Goal: Go to known website: Access a specific website the user already knows

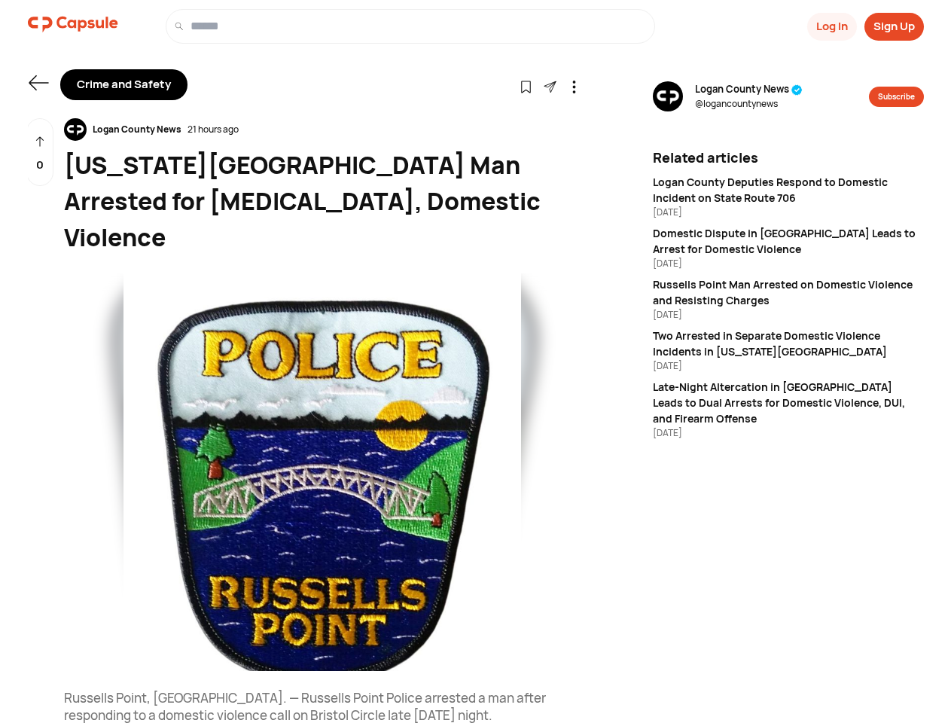
click at [831, 26] on button "Log In" at bounding box center [832, 27] width 50 height 28
click at [894, 26] on button "Sign Up" at bounding box center [894, 27] width 59 height 28
click at [38, 83] on icon at bounding box center [39, 82] width 20 height 15
click at [526, 86] on icon at bounding box center [526, 87] width 13 height 13
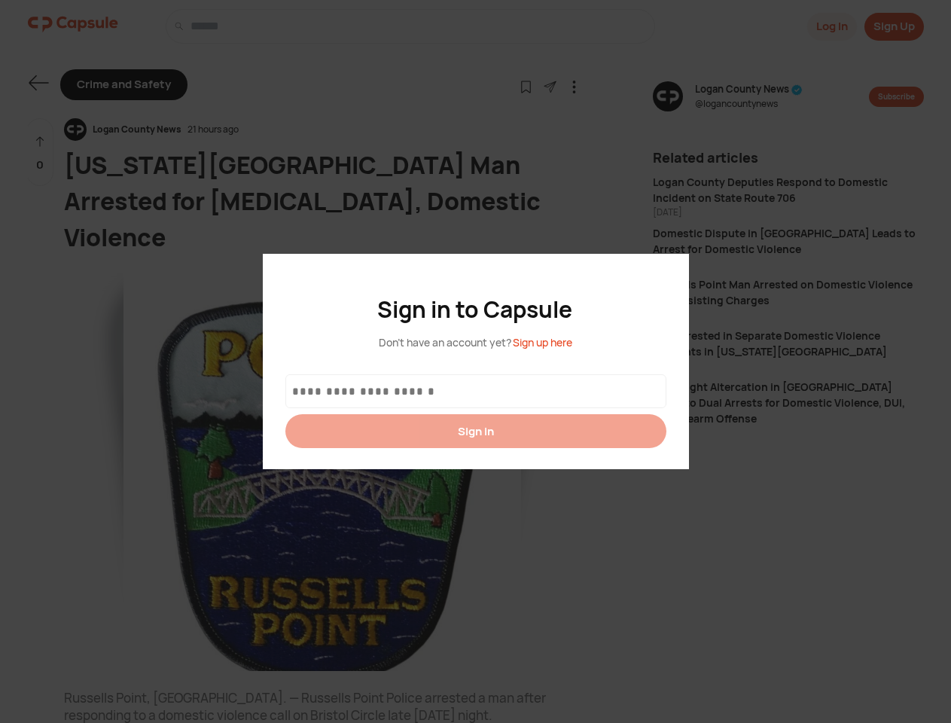
click at [550, 86] on div at bounding box center [475, 361] width 951 height 723
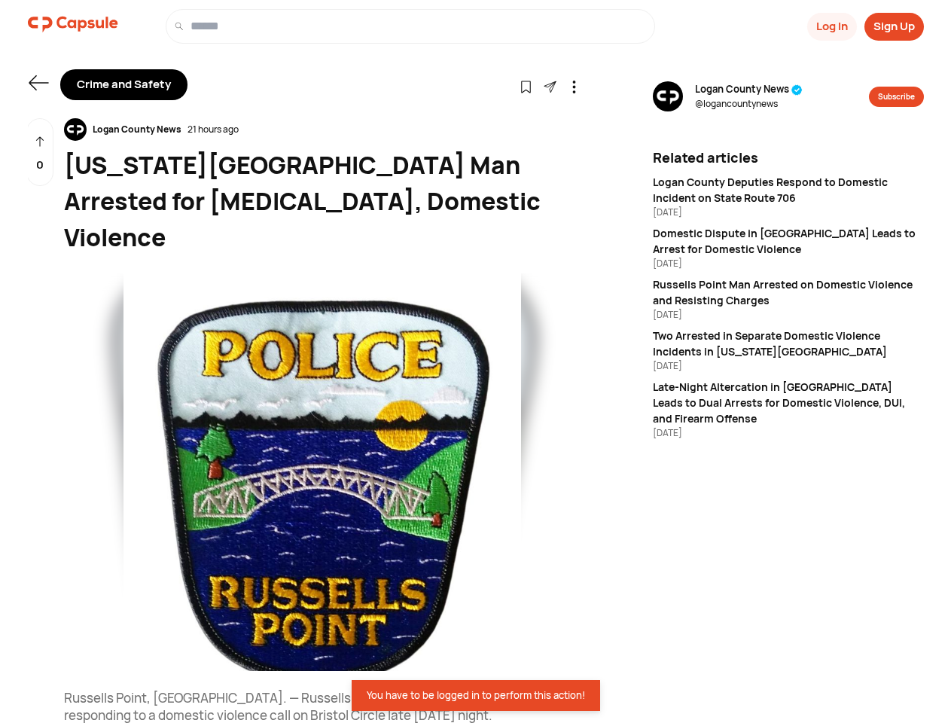
click at [574, 86] on icon at bounding box center [574, 87] width 13 height 13
click at [322, 130] on div "Logan County News 21 hours ago" at bounding box center [322, 129] width 517 height 23
